Goal: Task Accomplishment & Management: Manage account settings

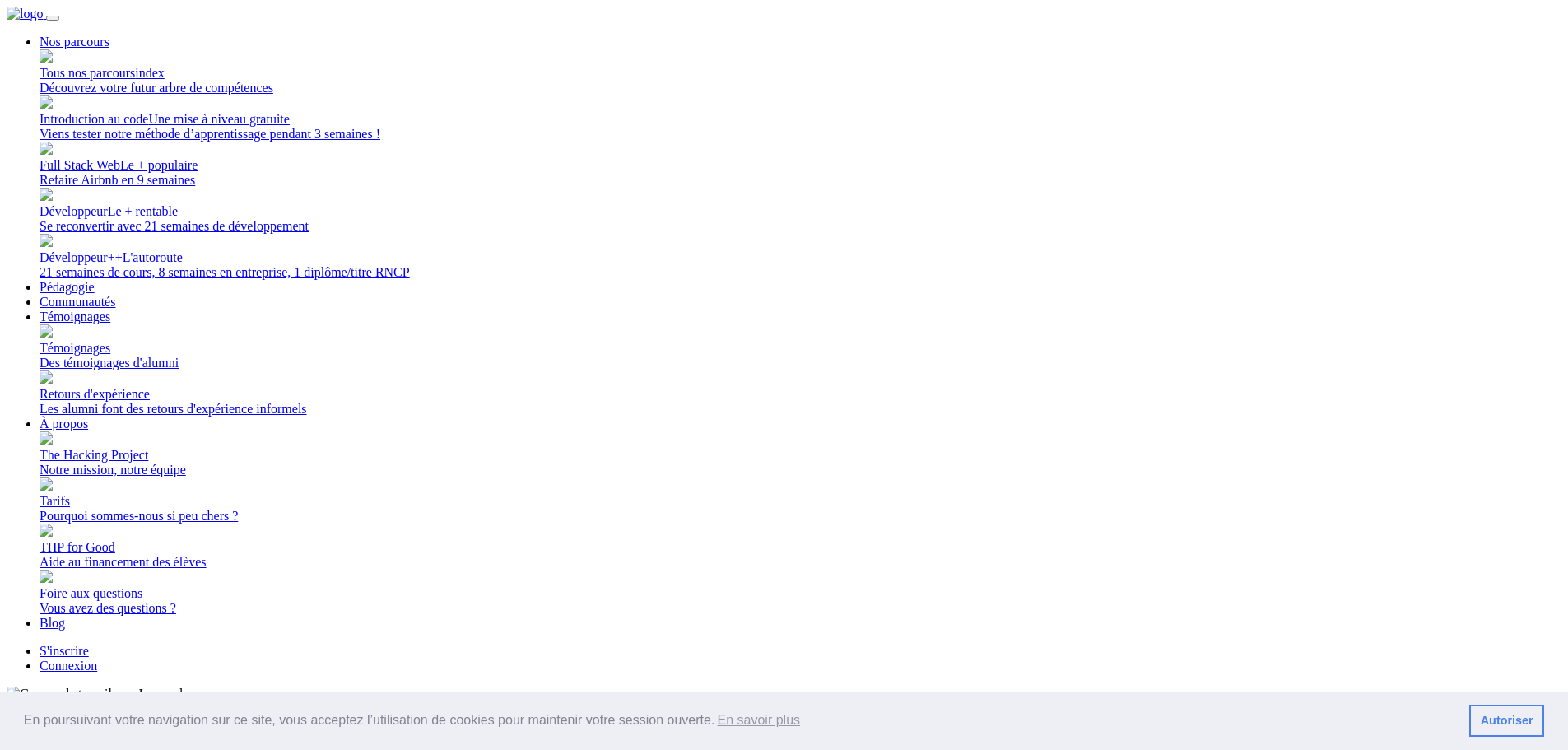
click at [97, 658] on link "Connexion" at bounding box center [68, 666] width 57 height 14
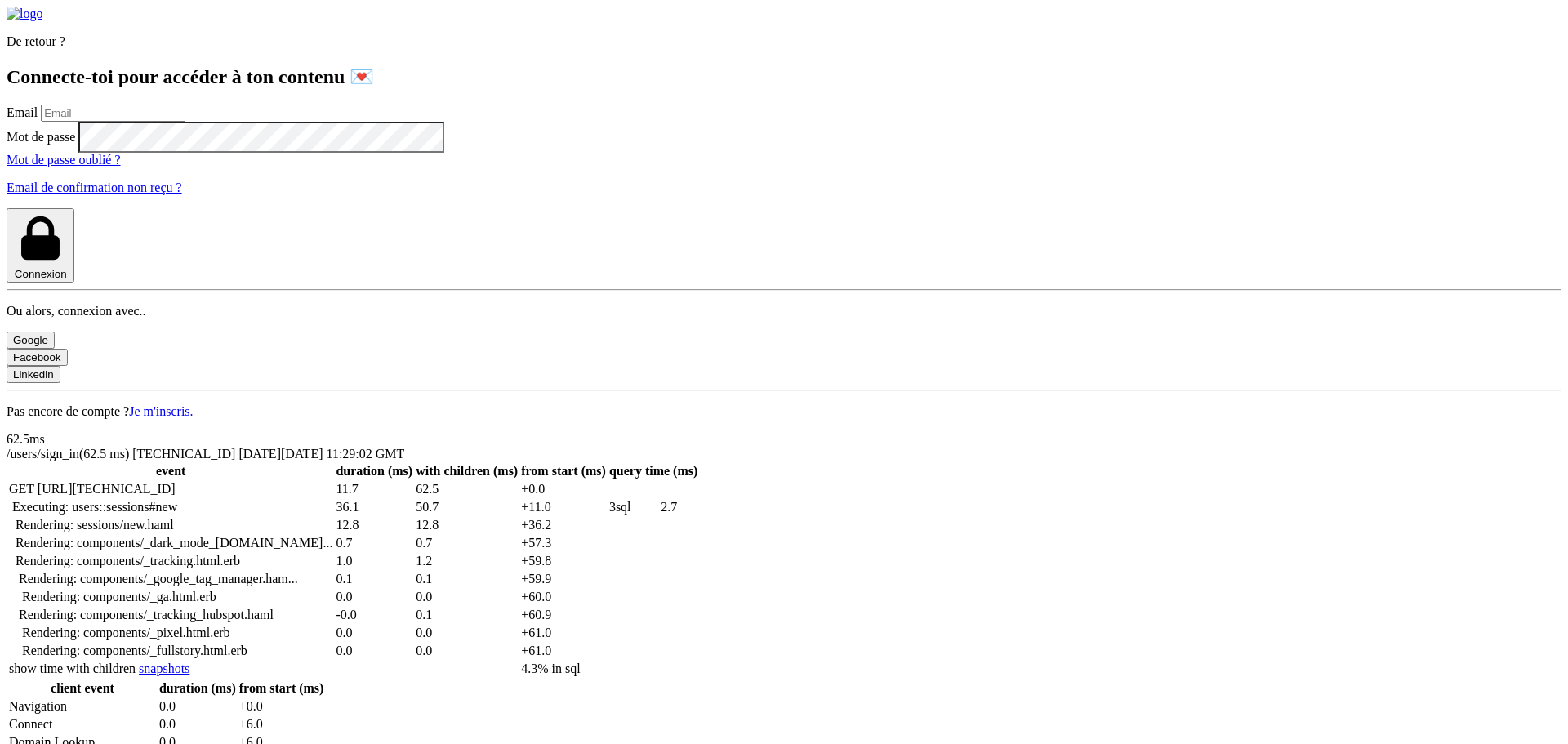
click at [185, 122] on input "email" at bounding box center [113, 112] width 144 height 17
type input "[PERSON_NAME][EMAIL_ADDRESS][PERSON_NAME][DOMAIN_NAME]"
click at [6, 208] on button "Connexion" at bounding box center [40, 245] width 68 height 74
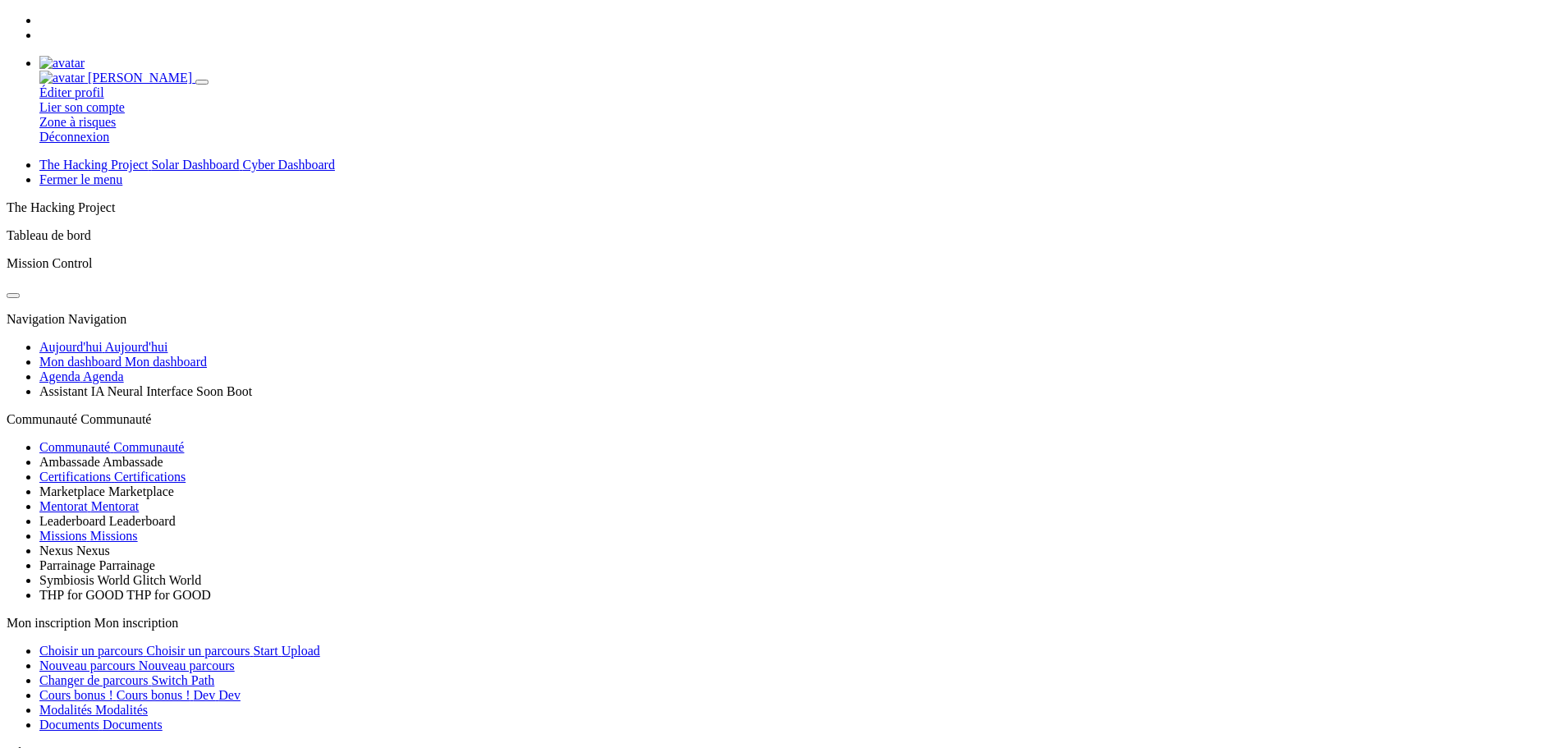
click at [39, 28] on icon at bounding box center [39, 35] width 0 height 14
click at [39, 29] on icon at bounding box center [39, 35] width 0 height 14
click at [13, 296] on icon "Basculer de thème" at bounding box center [13, 296] width 0 height 0
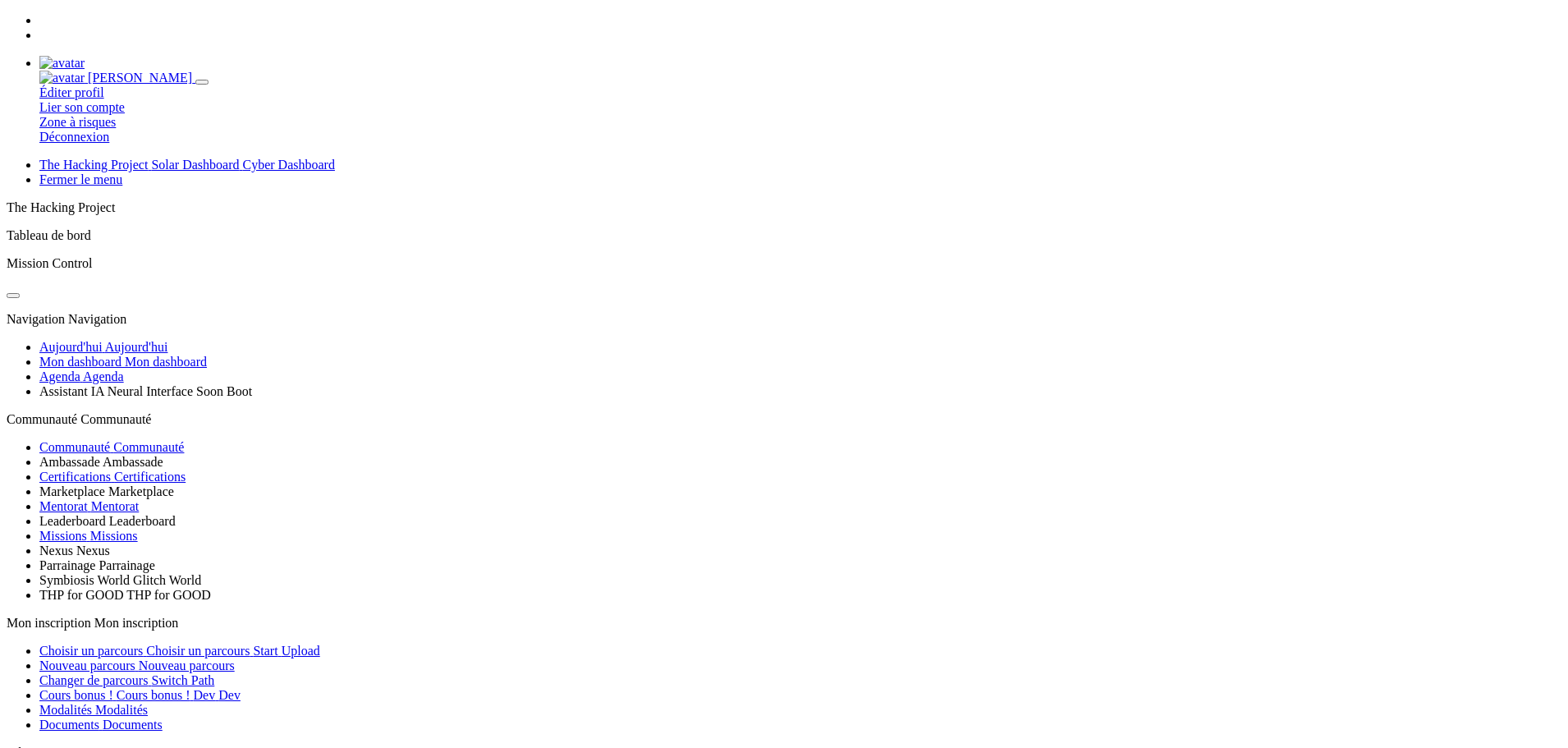
click at [13, 296] on icon "Basculer de thème" at bounding box center [13, 296] width 0 height 0
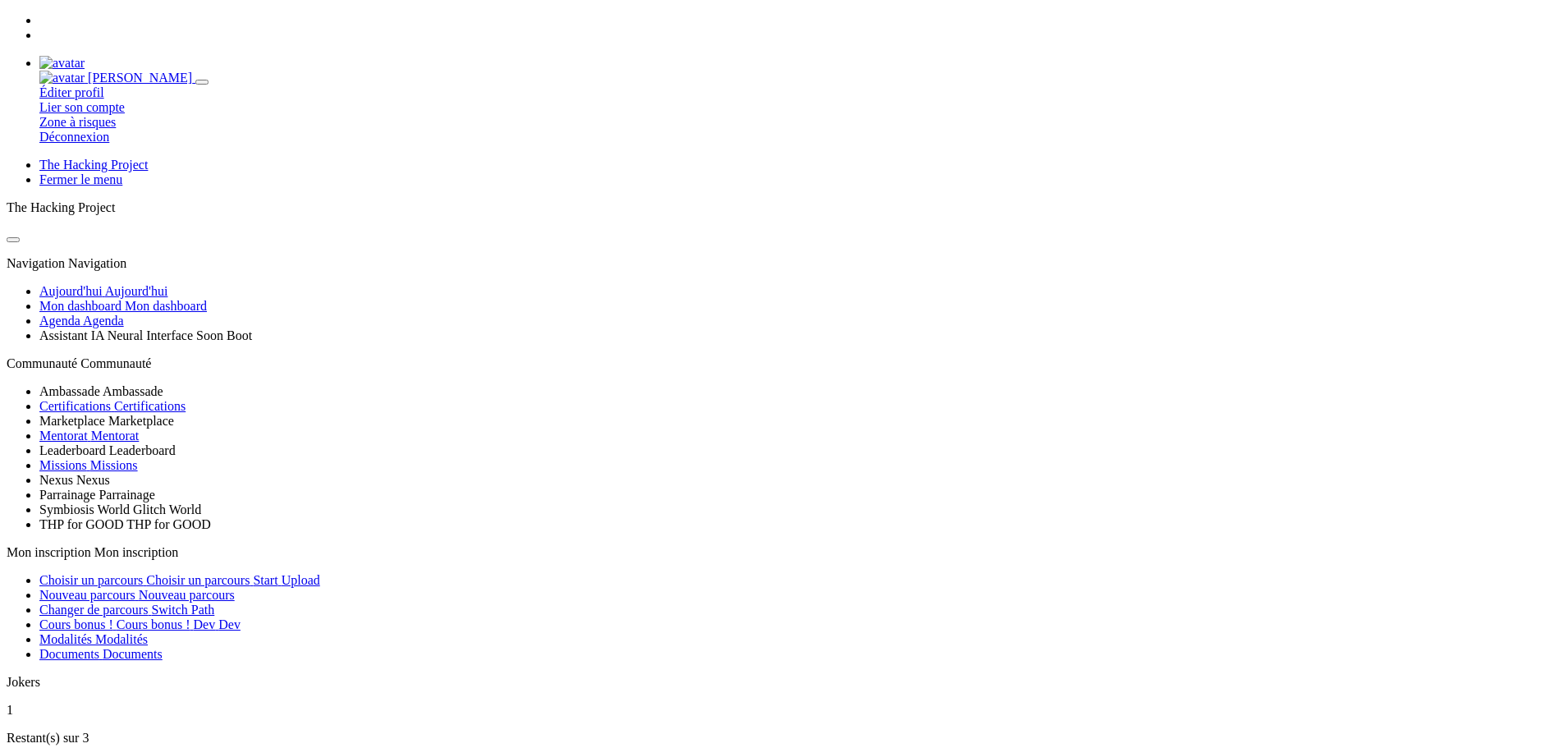
click at [13, 240] on icon "Basculer de thème" at bounding box center [13, 240] width 0 height 0
click at [1452, 27] on div "Lilian Éditer profil Lier son compte Zone à risques Déconnexion" at bounding box center [784, 79] width 1555 height 132
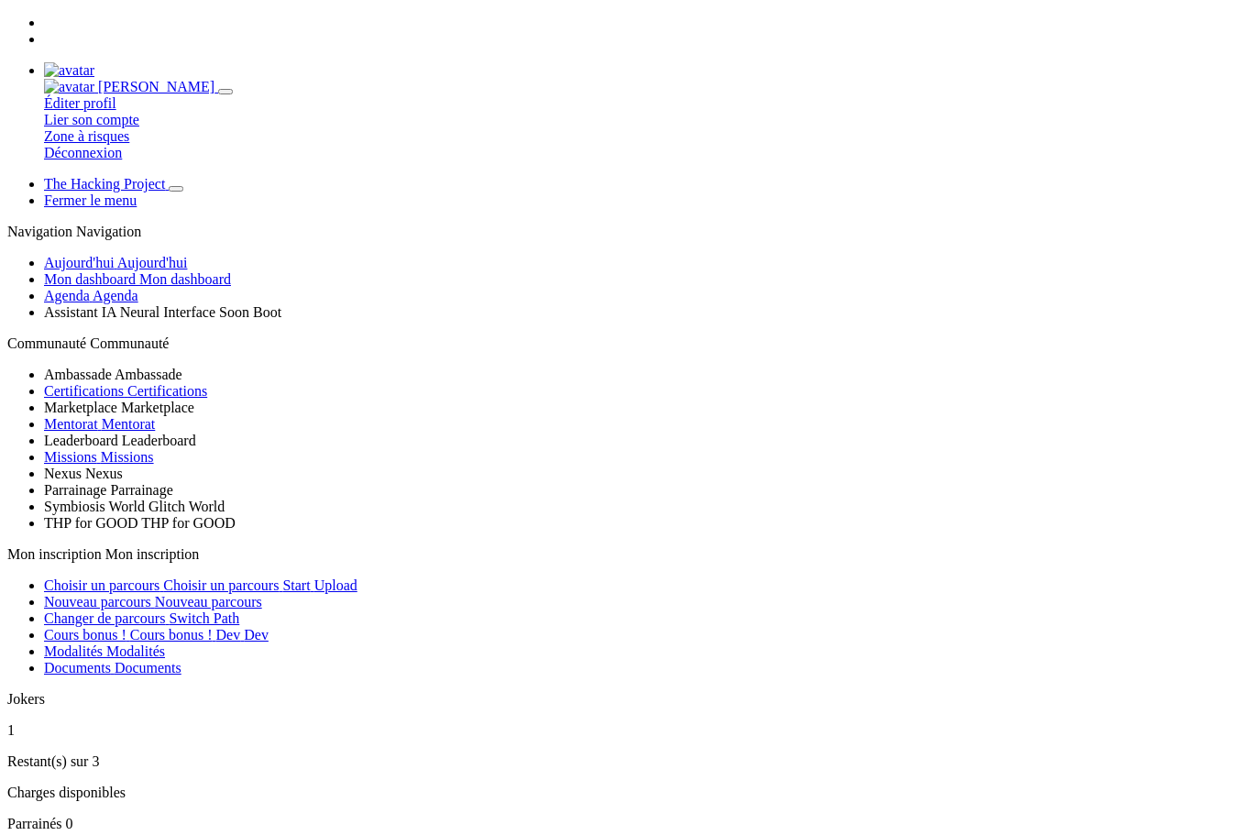
click at [176, 189] on icon "Basculer de thème" at bounding box center [176, 189] width 0 height 0
click at [94, 62] on img at bounding box center [69, 70] width 50 height 16
click at [176, 189] on icon "Basculer de thème" at bounding box center [176, 189] width 0 height 0
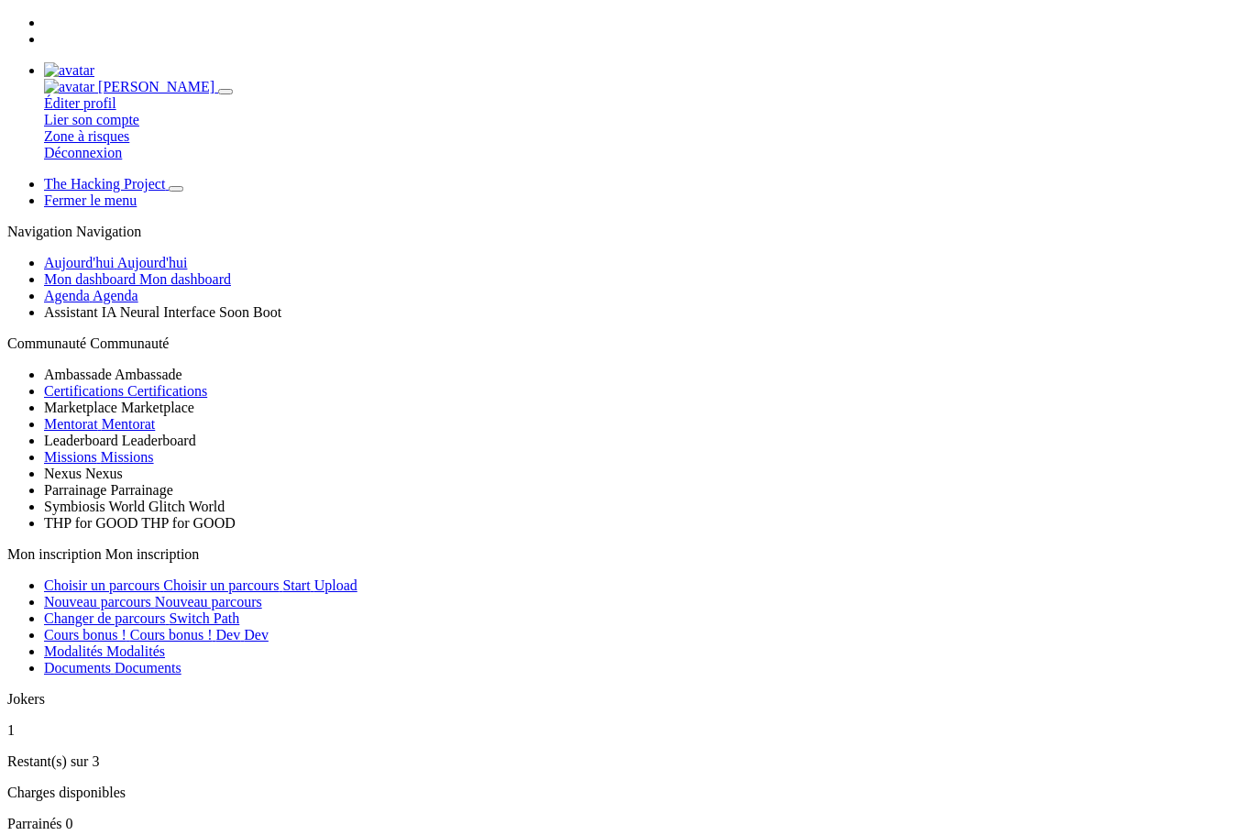
click at [176, 189] on icon "Basculer de thème" at bounding box center [176, 189] width 0 height 0
click at [44, 34] on link at bounding box center [44, 39] width 0 height 16
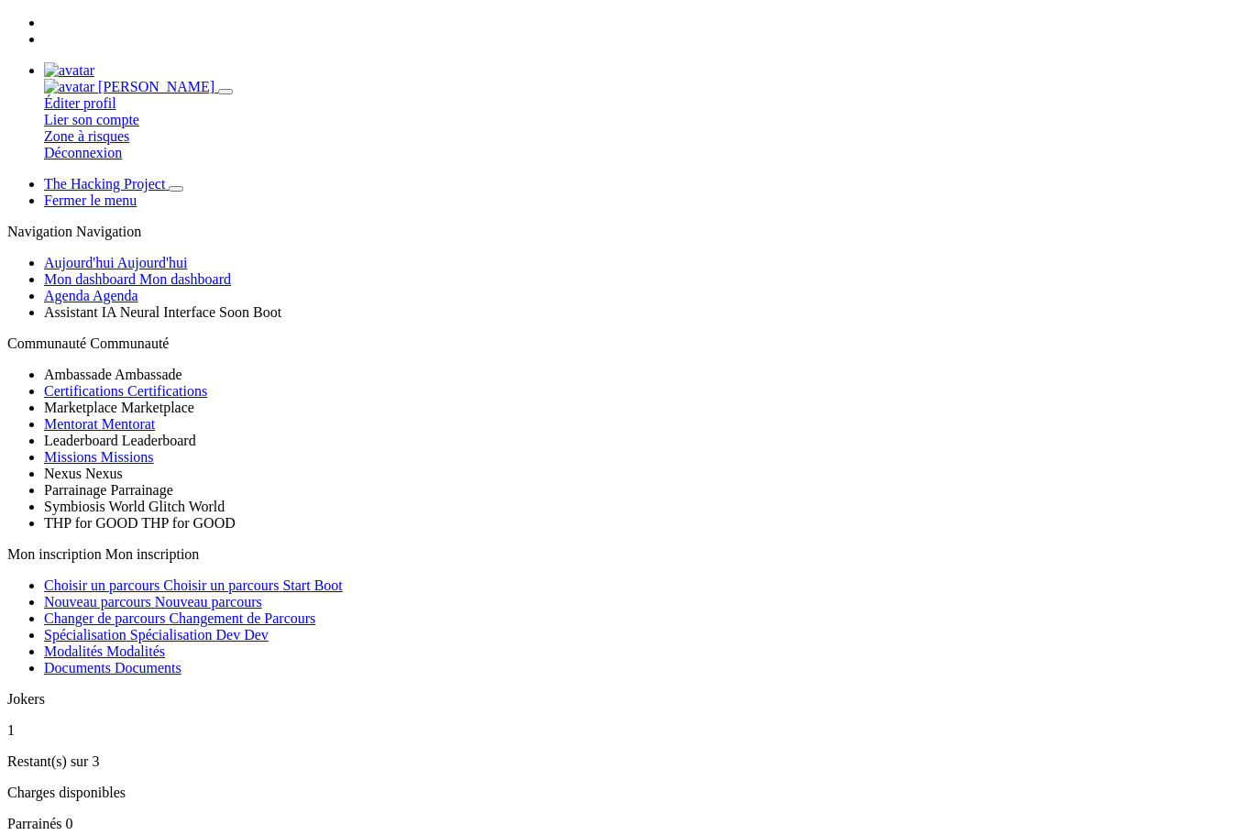
click at [44, 33] on icon at bounding box center [44, 39] width 0 height 16
